Goal: Submit feedback/report problem: Provide input to the site owners about the experience or issues

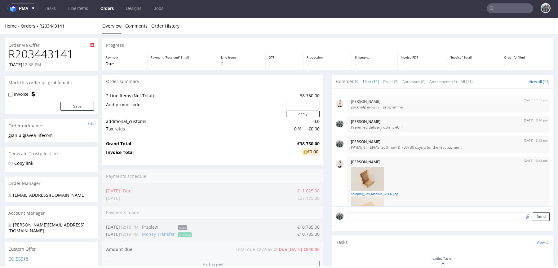
click at [49, 54] on h1 "R203443141" at bounding box center [51, 54] width 86 height 12
copy h1 "R203443141"
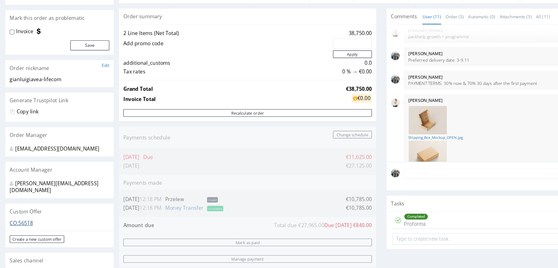
drag, startPoint x: 18, startPoint y: 185, endPoint x: 62, endPoint y: 145, distance: 59.7
click at [18, 188] on link "CO.56518" at bounding box center [18, 191] width 20 height 6
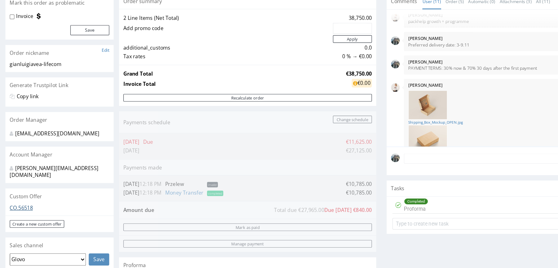
scroll to position [74, 0]
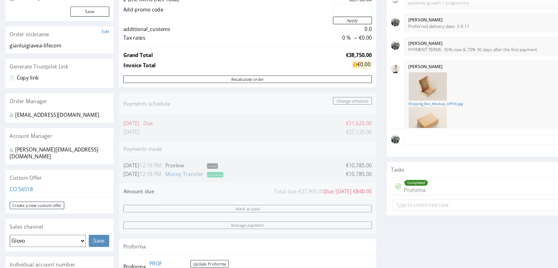
drag, startPoint x: 361, startPoint y: 159, endPoint x: 359, endPoint y: 177, distance: 18.5
click at [361, 159] on div "Completed Proforma" at bounding box center [357, 160] width 21 height 14
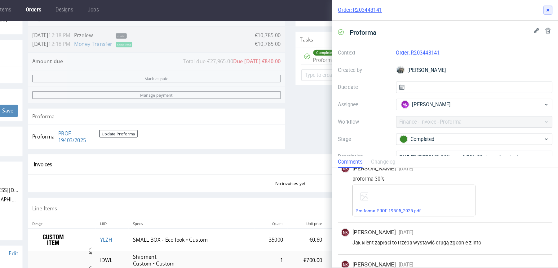
click at [550, 6] on icon at bounding box center [549, 8] width 5 height 5
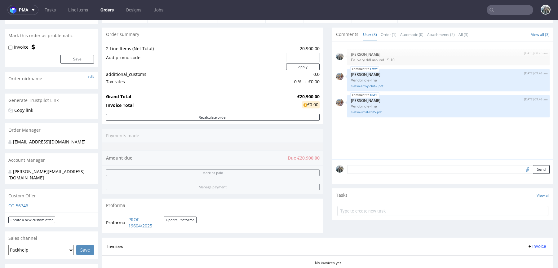
scroll to position [48, 0]
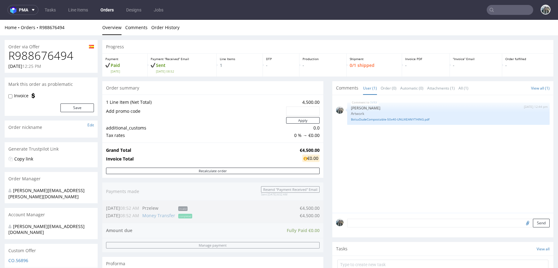
click at [46, 54] on h1 "R988676494" at bounding box center [51, 56] width 86 height 12
copy h1 "R988676494"
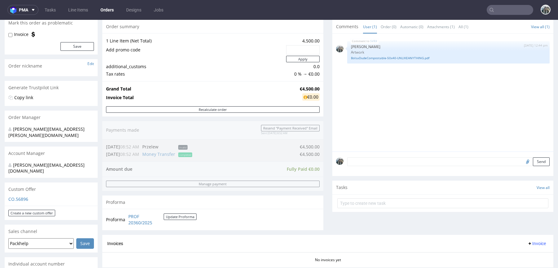
scroll to position [174, 0]
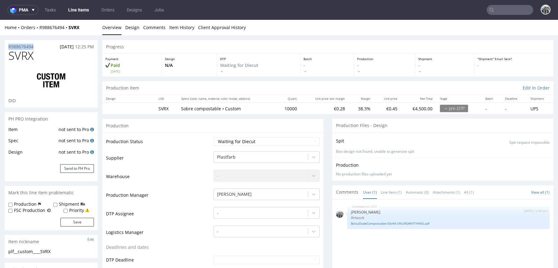
drag, startPoint x: 37, startPoint y: 46, endPoint x: 0, endPoint y: 46, distance: 36.6
copy p "R988676494"
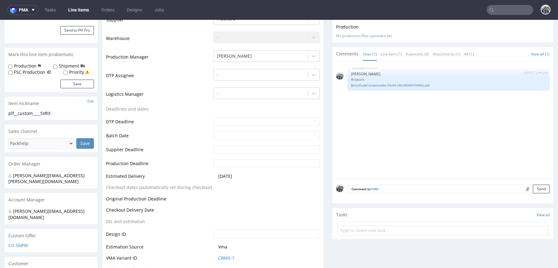
scroll to position [184, 0]
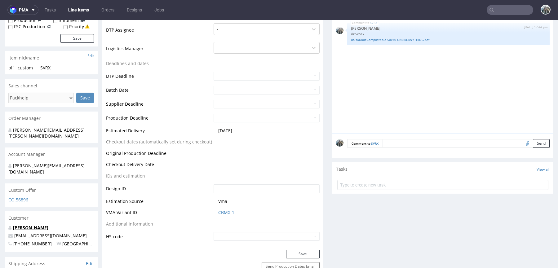
click at [33, 225] on link "Gemma Garcia Areny" at bounding box center [30, 228] width 35 height 6
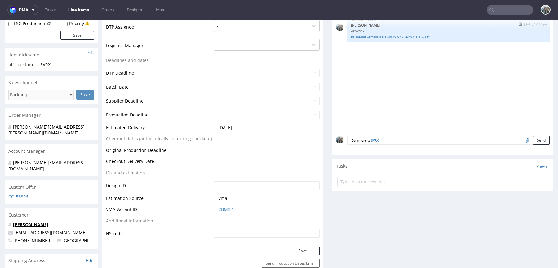
scroll to position [6, 0]
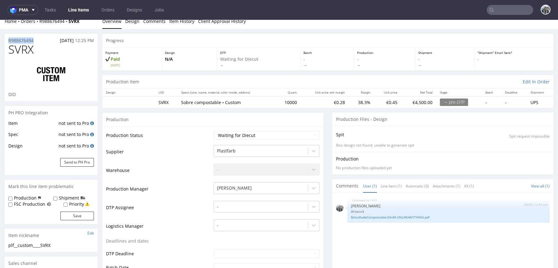
copy p "R988676494"
drag, startPoint x: 42, startPoint y: 54, endPoint x: 7, endPoint y: 52, distance: 35.1
click at [7, 52] on div "SVRX DID" at bounding box center [51, 72] width 93 height 58
copy span "SVRX"
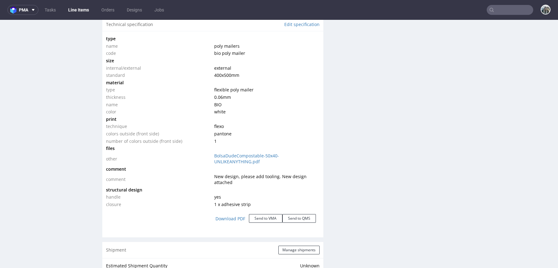
scroll to position [589, 0]
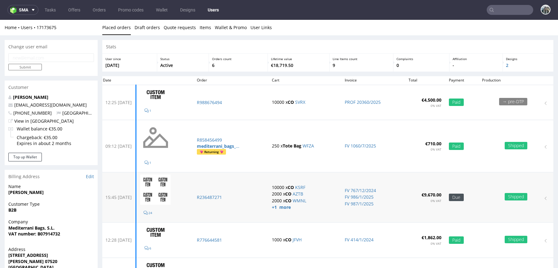
click at [223, 200] on td "R236487271" at bounding box center [230, 197] width 75 height 50
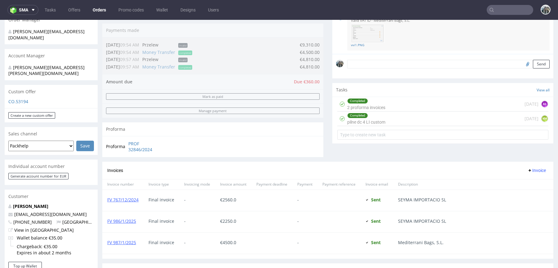
scroll to position [369, 0]
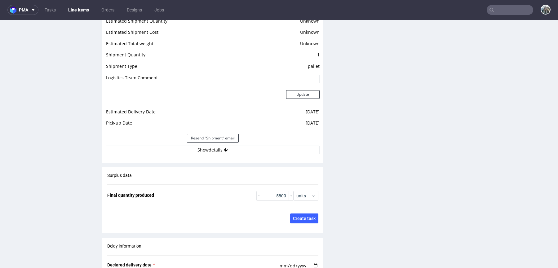
scroll to position [709, 0]
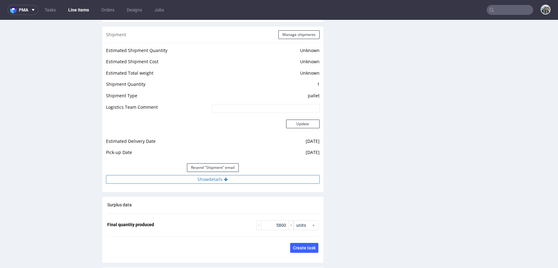
click at [289, 178] on button "Show details" at bounding box center [213, 179] width 214 height 9
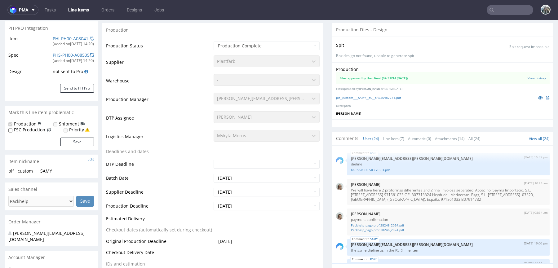
scroll to position [0, 0]
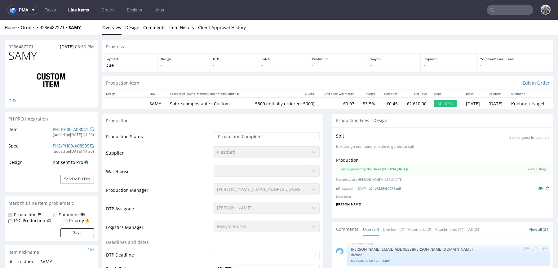
click at [25, 56] on span "SAMY" at bounding box center [22, 56] width 29 height 12
copy span "SAMY"
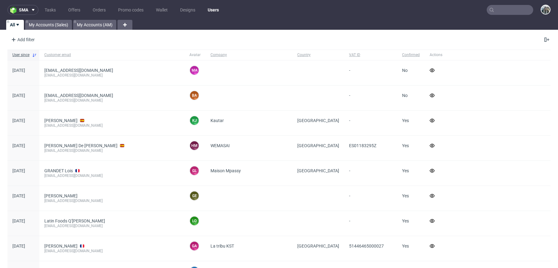
click at [507, 11] on input "text" at bounding box center [510, 10] width 47 height 10
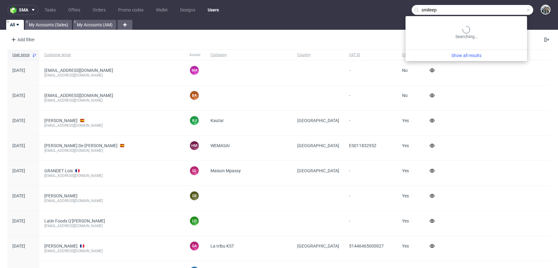
type input "smileep"
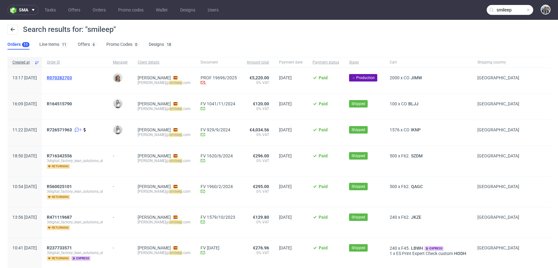
click at [72, 78] on span "R070282703" at bounding box center [59, 77] width 25 height 5
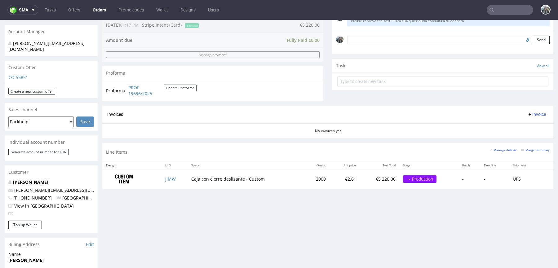
scroll to position [185, 0]
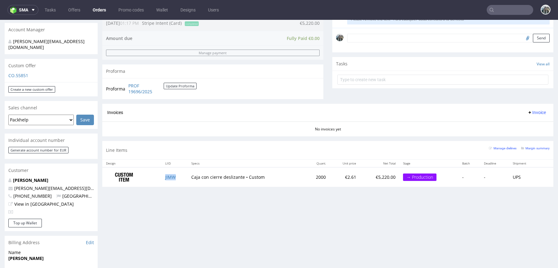
click at [178, 181] on td "JIMW" at bounding box center [175, 178] width 26 height 20
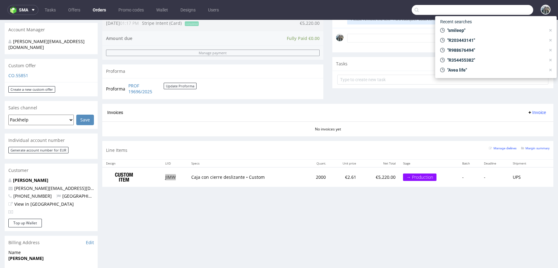
click at [492, 12] on input "text" at bounding box center [473, 10] width 122 height 10
paste input "nikolaileuveld"
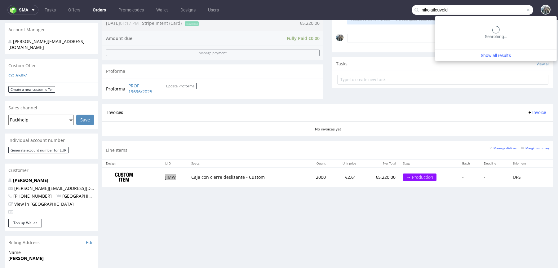
type input "nikolaileuveld"
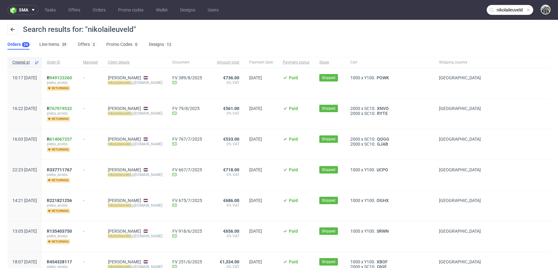
drag, startPoint x: 94, startPoint y: 139, endPoint x: 50, endPoint y: 139, distance: 44.0
click at [51, 139] on div "16:03 Tue 08.07.2025 R 614067257 plebs_snobs returning - Nikolai Leuveld nikola…" at bounding box center [278, 144] width 543 height 31
copy div "5 R 614067257"
drag, startPoint x: 101, startPoint y: 106, endPoint x: 47, endPoint y: 107, distance: 54.3
click at [47, 107] on div "16:22 Fri 25.07.2025 R 767019532 plebs_snobs returning - Nikolai Leuveld nikola…" at bounding box center [278, 114] width 543 height 31
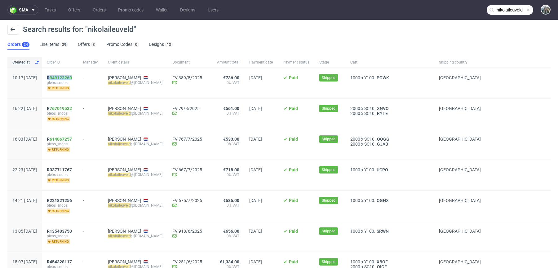
drag, startPoint x: 93, startPoint y: 78, endPoint x: 61, endPoint y: 78, distance: 32.0
click at [61, 78] on div "R 949123260 plebs_snobs returning" at bounding box center [60, 83] width 36 height 30
copy span "R 949123260"
click at [67, 77] on span "R 949123260" at bounding box center [59, 77] width 25 height 5
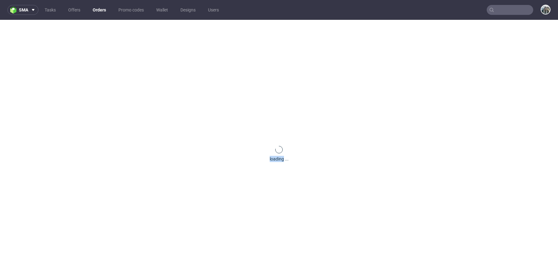
click at [67, 77] on div "loading ..." at bounding box center [279, 154] width 558 height 268
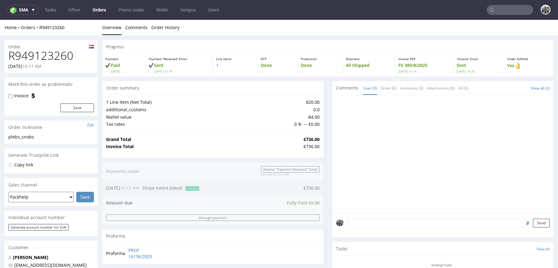
click at [47, 55] on h1 "R949123260" at bounding box center [51, 56] width 86 height 12
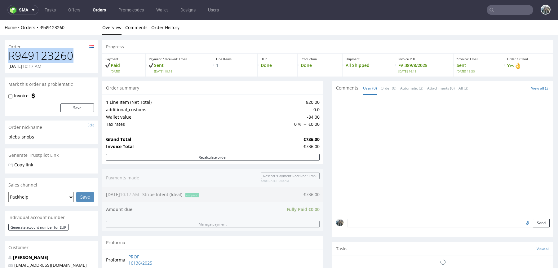
copy h1 "R949123260"
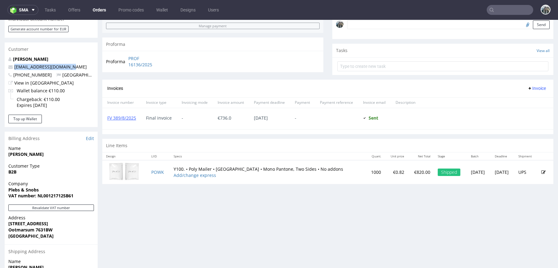
drag, startPoint x: 69, startPoint y: 69, endPoint x: 5, endPoint y: 69, distance: 63.9
click at [5, 69] on div "nikolai leuveld nikolaileuveld@gmail.com +31644699723 Netherlands View in Hubsp…" at bounding box center [51, 85] width 93 height 59
copy span "nikolaileuveld@gmail.com"
click at [509, 8] on input "text" at bounding box center [510, 10] width 47 height 10
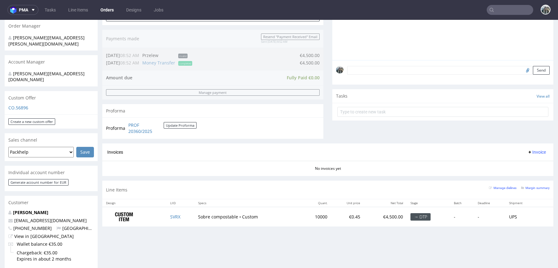
scroll to position [172, 0]
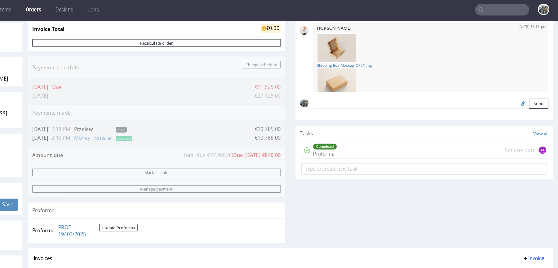
scroll to position [230, 0]
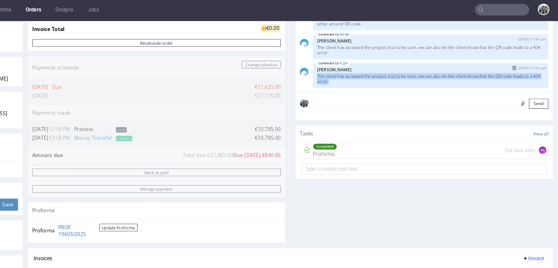
drag, startPoint x: 277, startPoint y: 76, endPoint x: 257, endPoint y: 67, distance: 21.0
click at [257, 67] on div "YLZH 22nd Sep 25 | 17:45 pm Jan Kocik The client has accepted the project, but …" at bounding box center [357, 67] width 203 height 21
copy p "The client has accepted the project, but to be sure, we can also let the client…"
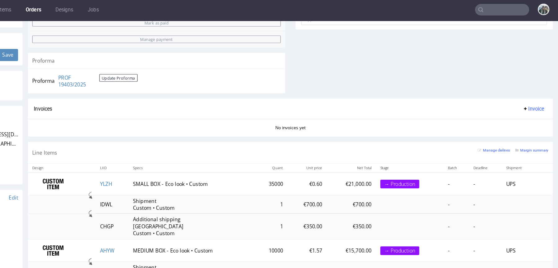
scroll to position [271, 0]
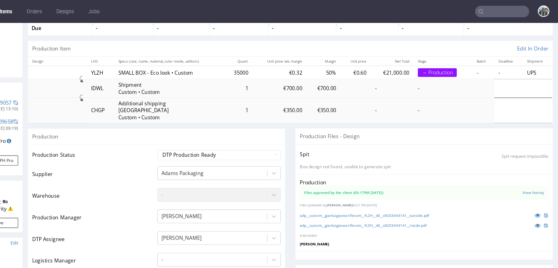
scroll to position [59, 0]
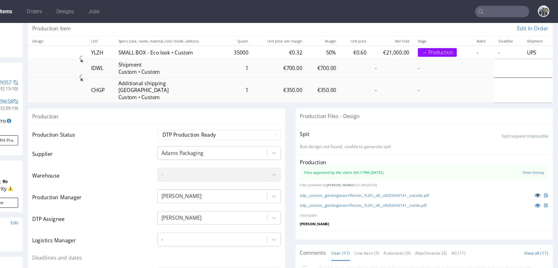
click at [447, 169] on icon at bounding box center [449, 171] width 5 height 4
click at [447, 177] on icon at bounding box center [449, 179] width 5 height 4
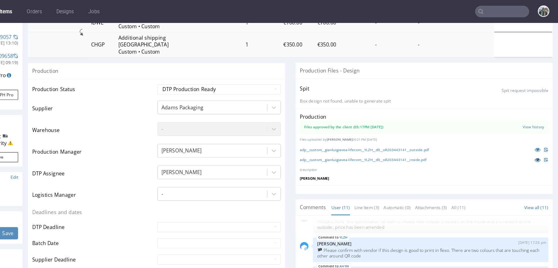
scroll to position [203, 0]
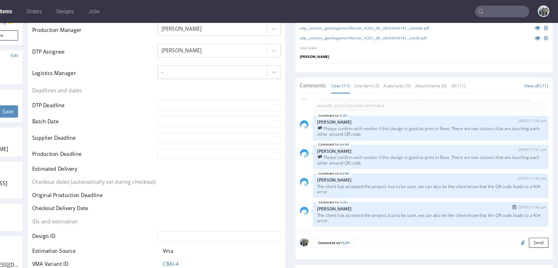
click at [275, 187] on p "The client has accepted the project, but to be sure, we can also let the client…" at bounding box center [357, 190] width 195 height 9
drag, startPoint x: 416, startPoint y: 187, endPoint x: 408, endPoint y: 181, distance: 10.0
click at [408, 186] on p "The client has accepted the project, but to be sure, we can also let the client…" at bounding box center [357, 190] width 195 height 9
copy p "the QR code leads to a 404 error."
click at [397, 208] on textarea at bounding box center [375, 212] width 167 height 9
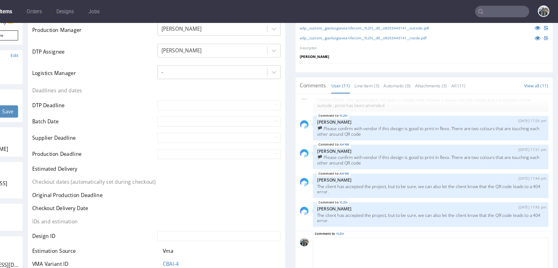
paste textarea "the QR code leads to a 404 error."
click at [302, 208] on textarea "Checking the QR code leads to a 404 error." at bounding box center [357, 221] width 203 height 27
drag, startPoint x: 321, startPoint y: 203, endPoint x: 430, endPoint y: 201, distance: 109.2
click at [430, 208] on textarea "Checking the QR code question qith the to a 404 error." at bounding box center [357, 221] width 203 height 27
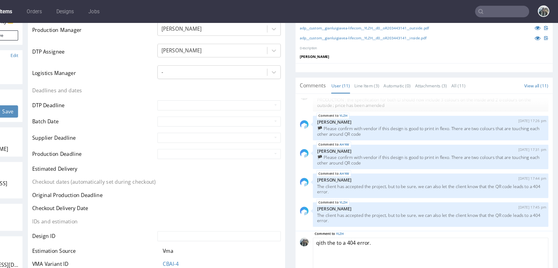
click at [259, 208] on textarea "qith the to a 404 error." at bounding box center [357, 221] width 203 height 27
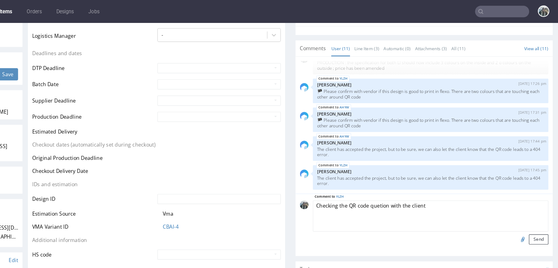
scroll to position [308, 0]
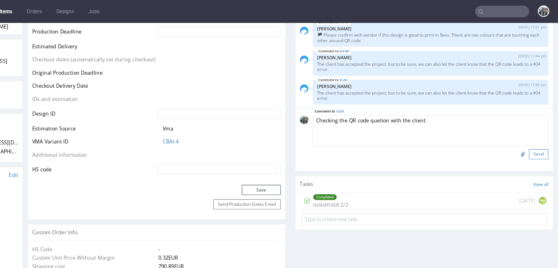
type textarea "Checking the QR code quetion with the client"
click at [442, 132] on button "Send" at bounding box center [450, 136] width 17 height 9
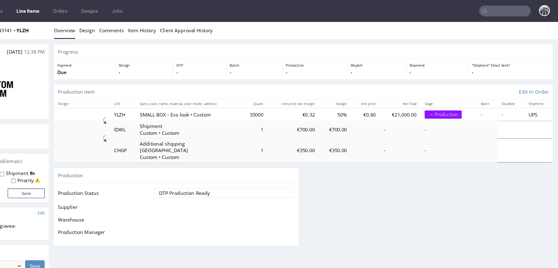
scroll to position [0, 0]
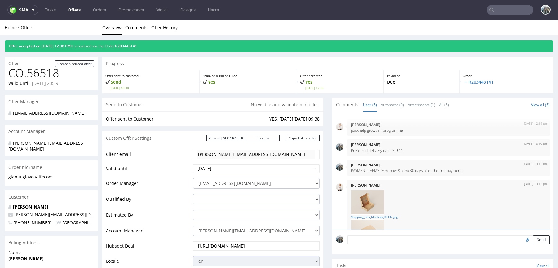
scroll to position [70, 0]
